Goal: Obtain resource: Download file/media

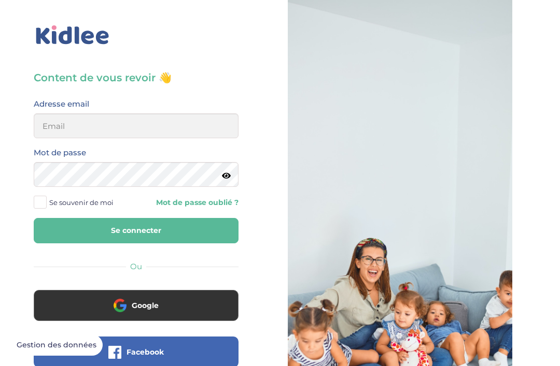
click at [73, 120] on input "email" at bounding box center [136, 125] width 205 height 25
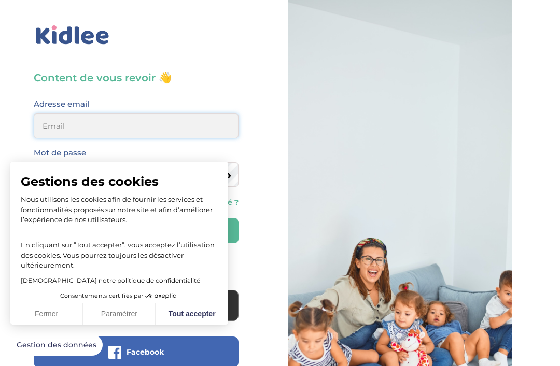
type input "nehemie.a.moukaga@gmail.com"
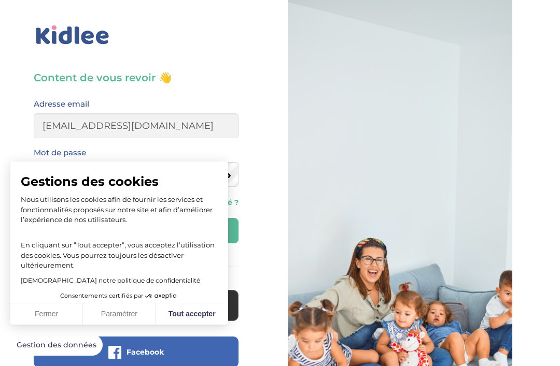
click at [136, 231] on button "Se connecter" at bounding box center [136, 230] width 205 height 25
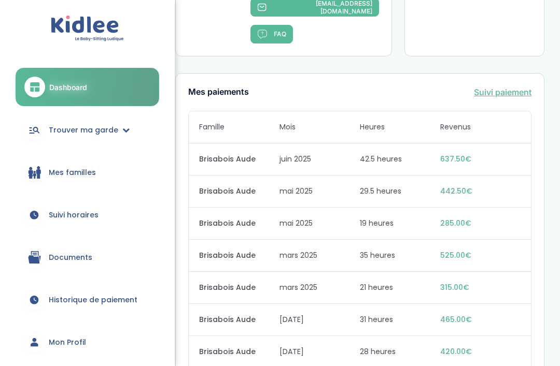
scroll to position [1239, 0]
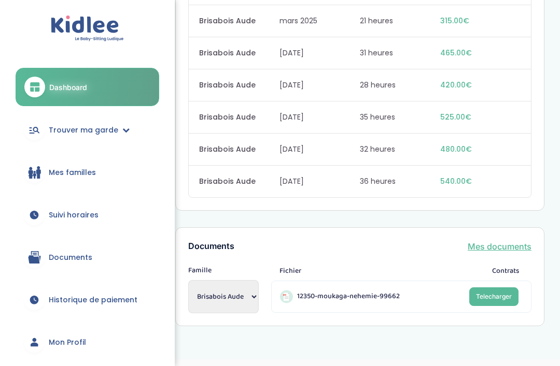
click at [494, 253] on link "Mes documents" at bounding box center [499, 246] width 64 height 12
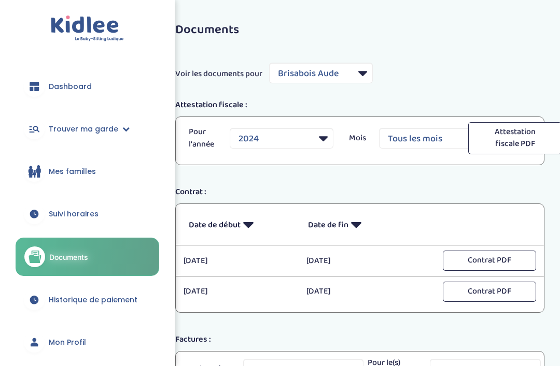
select select "5964"
select select "2024"
click at [324, 131] on select "2024 2025" at bounding box center [282, 138] width 104 height 21
select select "2025"
click at [476, 290] on button "Contrat PDF" at bounding box center [488, 292] width 93 height 20
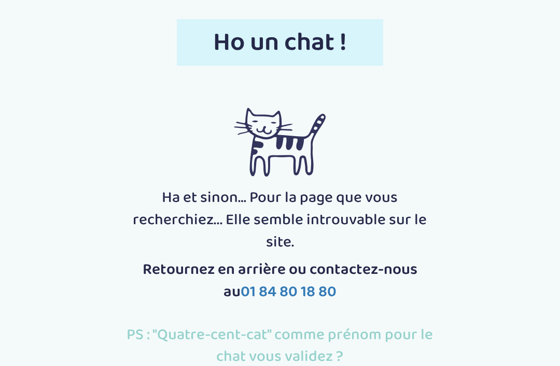
scroll to position [4, 0]
